Goal: Task Accomplishment & Management: Use online tool/utility

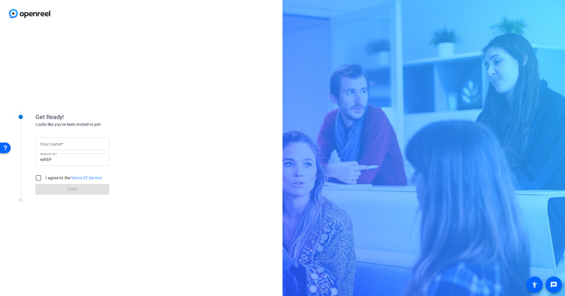
click at [62, 138] on div at bounding box center [72, 144] width 64 height 12
click at [64, 143] on input "Your name" at bounding box center [72, 143] width 64 height 7
type input "[PERSON_NAME]"
drag, startPoint x: 37, startPoint y: 179, endPoint x: 42, endPoint y: 181, distance: 5.9
click at [37, 178] on input "I agree to the Terms Of Service" at bounding box center [38, 178] width 12 height 12
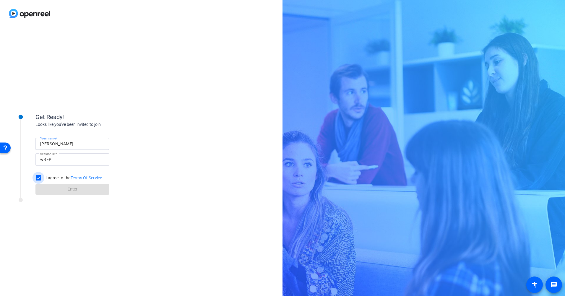
checkbox input "true"
click at [55, 187] on span at bounding box center [72, 189] width 74 height 14
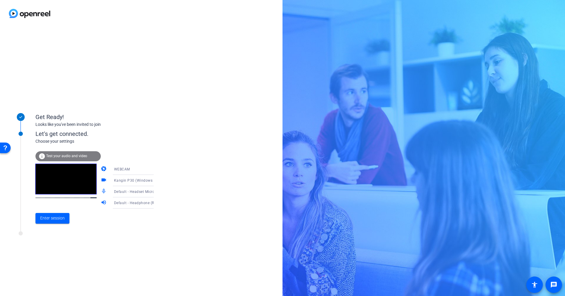
click at [127, 177] on div "Kangin P30 (Windows Virtual Camera)" at bounding box center [136, 180] width 44 height 7
click at [114, 212] on span "HP Wide Vision HD Camera (04f2:b6b6)" at bounding box center [128, 214] width 46 height 14
click at [53, 218] on span "Enter session" at bounding box center [52, 218] width 25 height 6
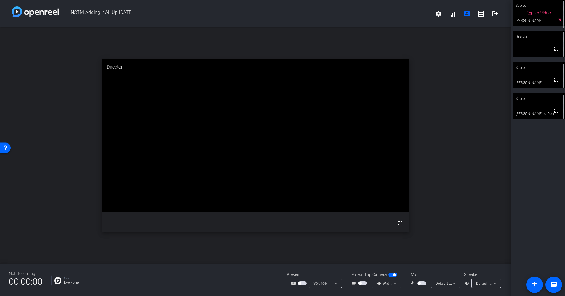
click at [364, 284] on span "button" at bounding box center [362, 283] width 9 height 4
click at [419, 282] on span "button" at bounding box center [418, 283] width 3 height 3
click at [419, 282] on span "button" at bounding box center [421, 283] width 9 height 4
click at [423, 283] on span "button" at bounding box center [421, 283] width 9 height 4
click at [420, 283] on span "button" at bounding box center [421, 283] width 9 height 4
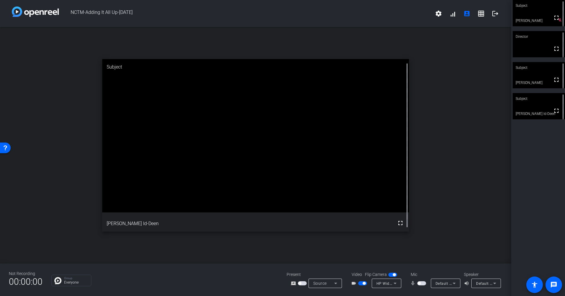
click at [420, 283] on span "button" at bounding box center [418, 283] width 3 height 3
click at [420, 283] on span "button" at bounding box center [421, 283] width 9 height 4
click at [419, 283] on span "button" at bounding box center [418, 283] width 3 height 3
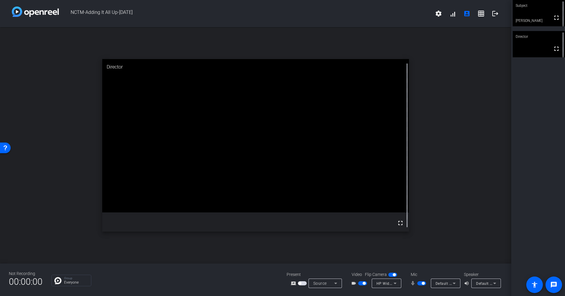
drag, startPoint x: 421, startPoint y: 282, endPoint x: 445, endPoint y: 232, distance: 55.2
click at [445, 232] on div "NCTM-Adding It All Up-[DATE] settings signal_cellular_alt account_box grid_on l…" at bounding box center [255, 148] width 511 height 296
